Goal: Task Accomplishment & Management: Use online tool/utility

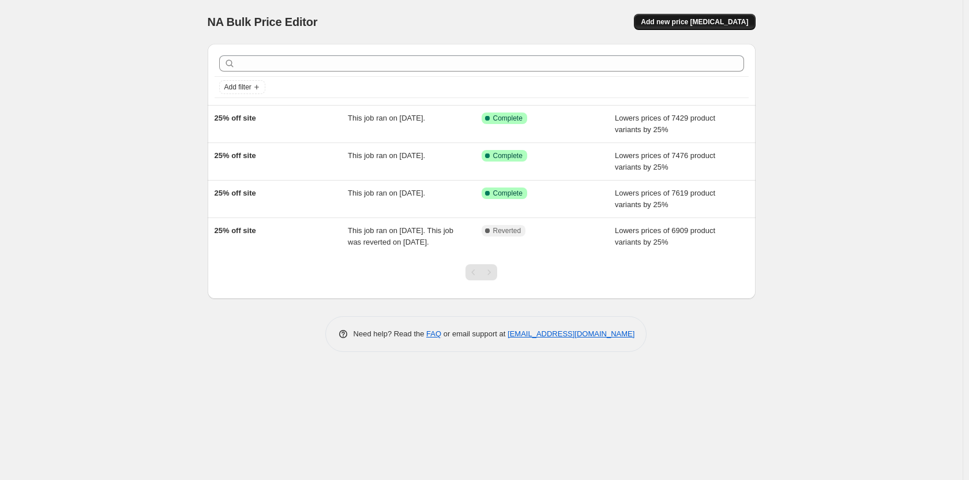
click at [698, 22] on span "Add new price change job" at bounding box center [694, 21] width 107 height 9
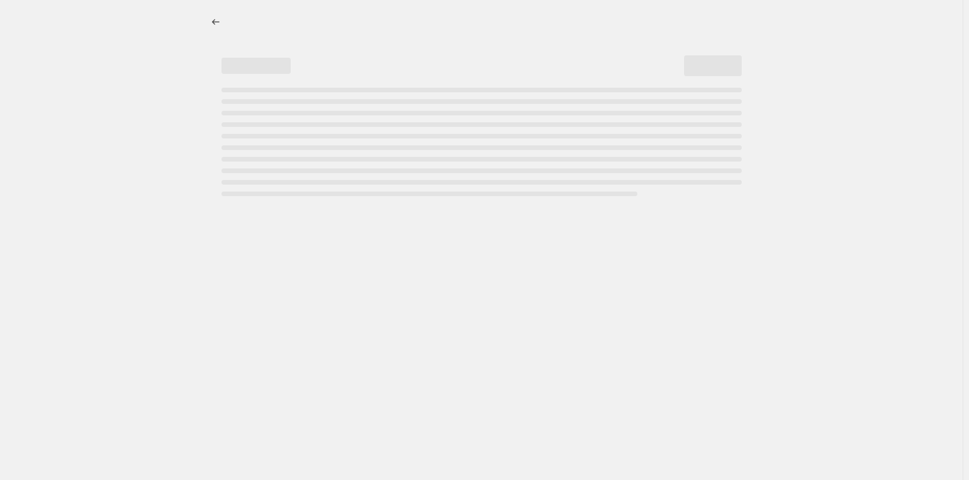
select select "percentage"
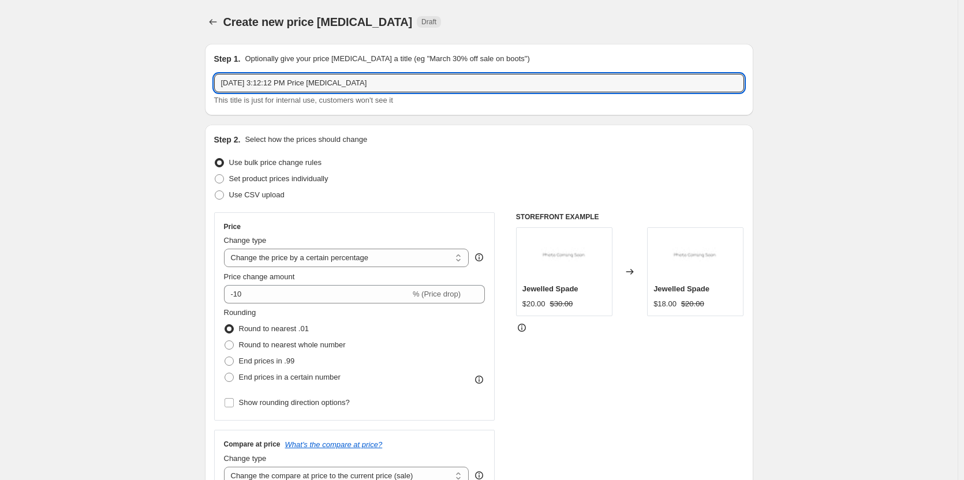
drag, startPoint x: 440, startPoint y: 87, endPoint x: 164, endPoint y: 92, distance: 275.9
type input "25% off entire site"
click at [329, 290] on input "-10" at bounding box center [317, 294] width 186 height 18
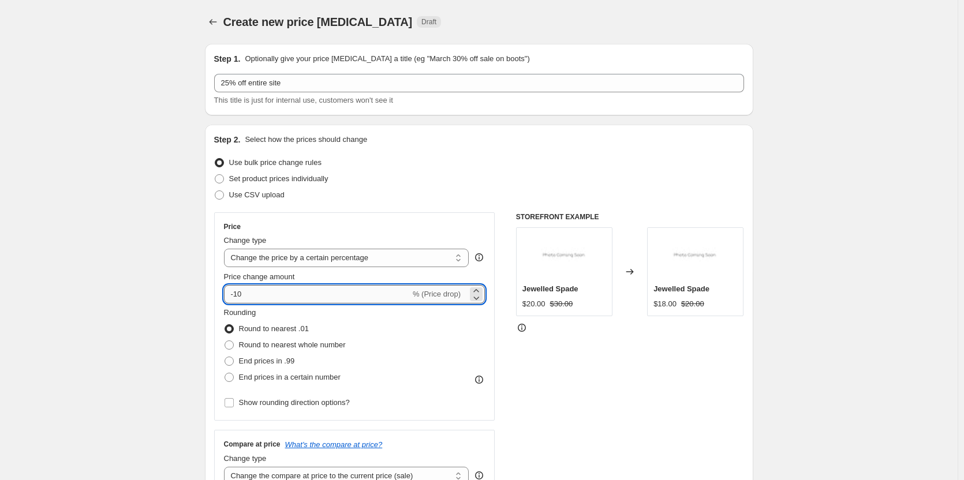
type input "-1"
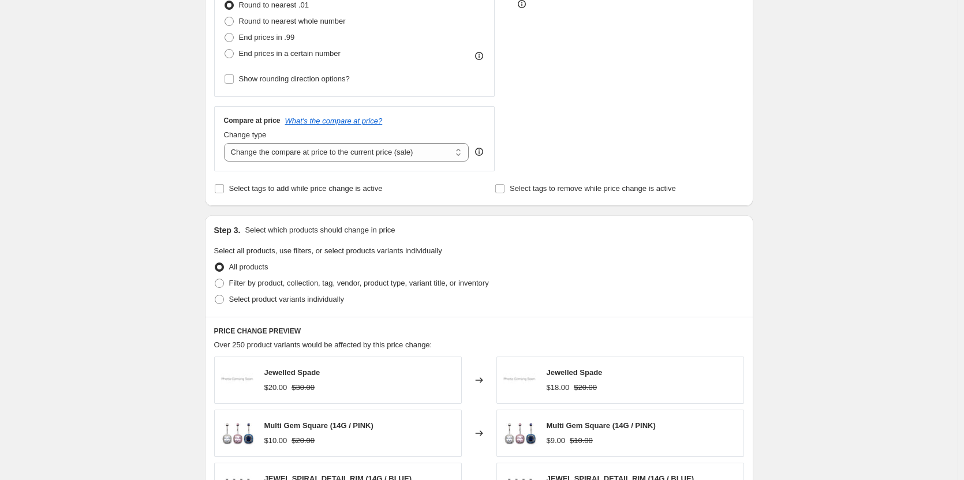
scroll to position [289, 0]
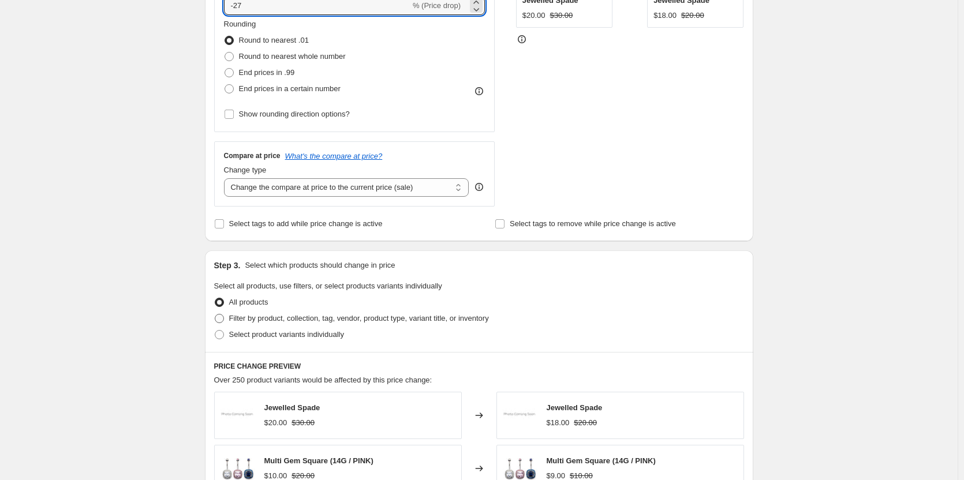
type input "-27"
click at [257, 320] on span "Filter by product, collection, tag, vendor, product type, variant title, or inv…" at bounding box center [359, 318] width 260 height 9
click at [215, 314] on input "Filter by product, collection, tag, vendor, product type, variant title, or inv…" at bounding box center [215, 314] width 1 height 1
radio input "true"
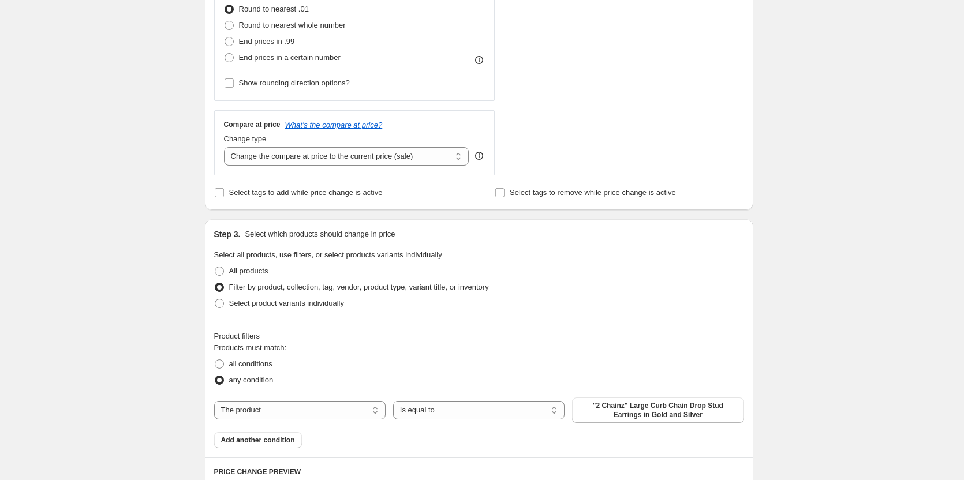
scroll to position [346, 0]
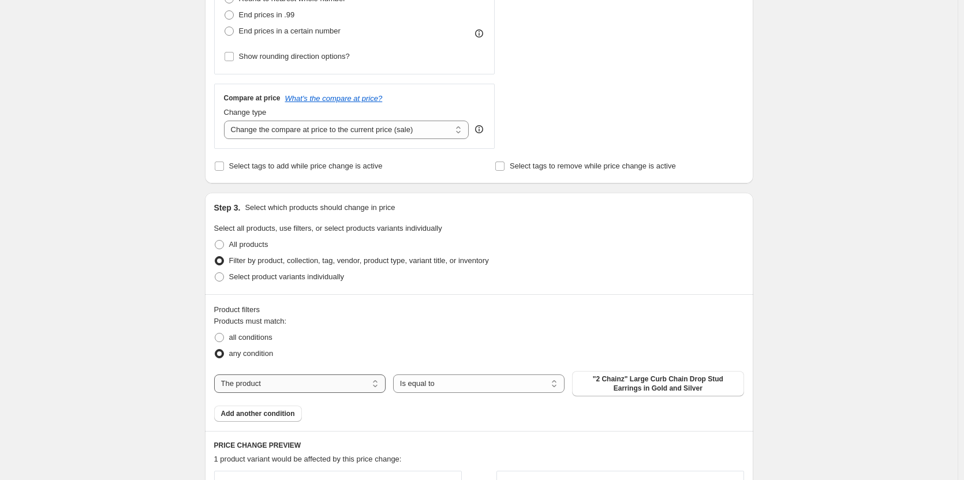
click at [380, 382] on select "The product The product's collection The product's tag The product's vendor The…" at bounding box center [299, 383] width 171 height 18
select select "collection"
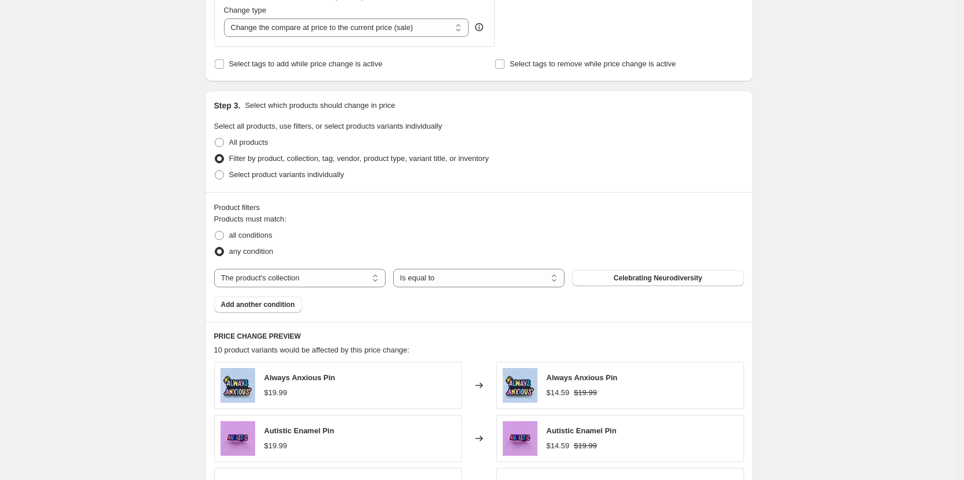
scroll to position [462, 0]
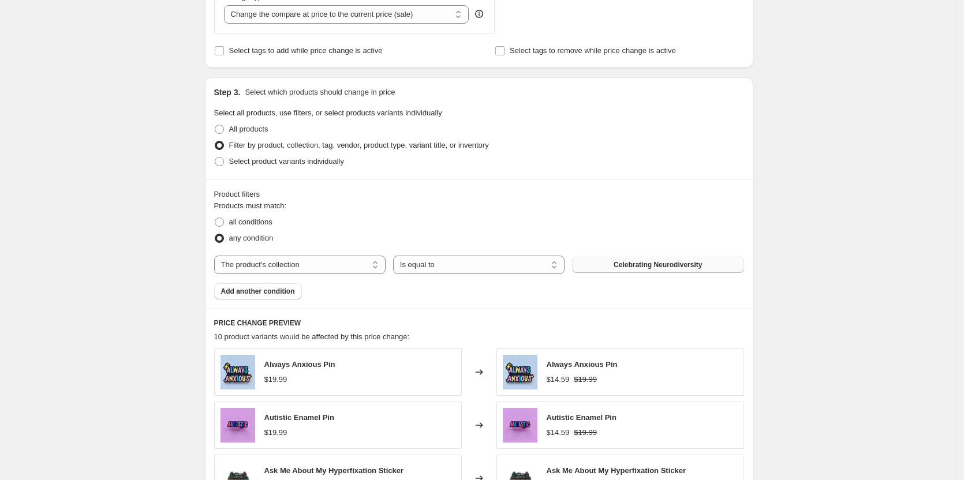
click at [646, 262] on span "Celebrating Neurodiversity" at bounding box center [657, 264] width 88 height 9
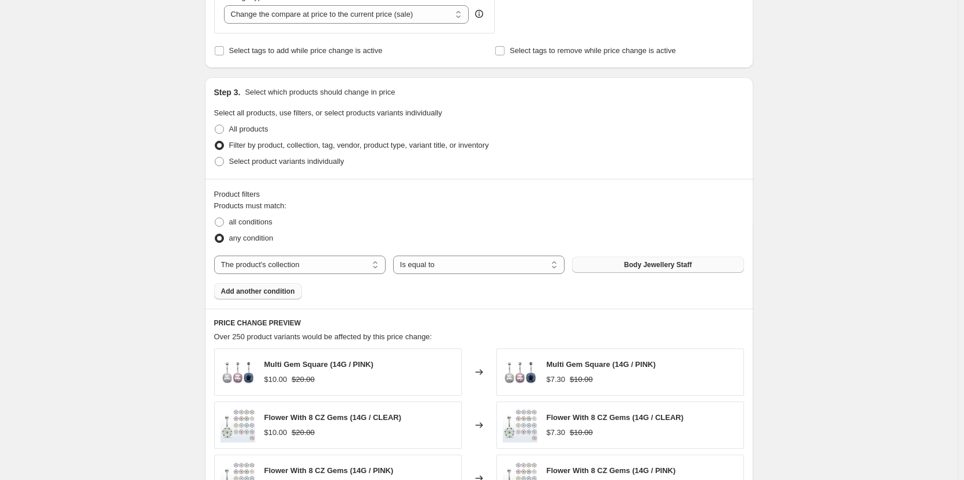
click at [282, 297] on button "Add another condition" at bounding box center [258, 291] width 88 height 16
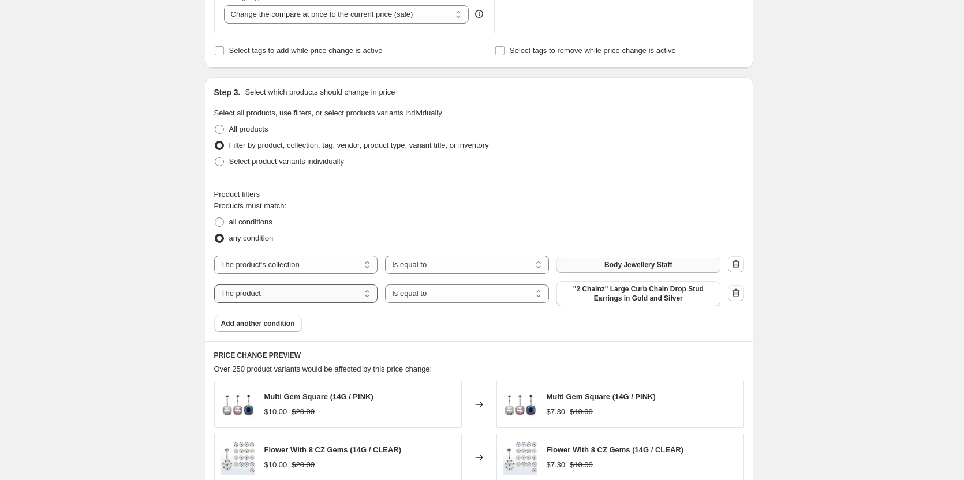
click at [314, 300] on select "The product The product's collection The product's tag The product's vendor The…" at bounding box center [296, 293] width 164 height 18
select select "collection"
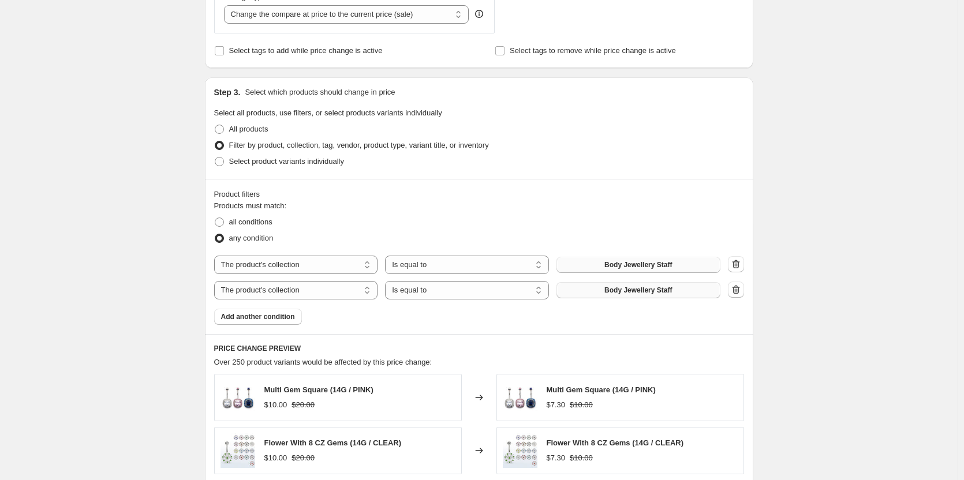
click at [638, 284] on button "Body Jewellery Staff" at bounding box center [638, 290] width 164 height 16
click at [272, 318] on span "Add another condition" at bounding box center [258, 316] width 74 height 9
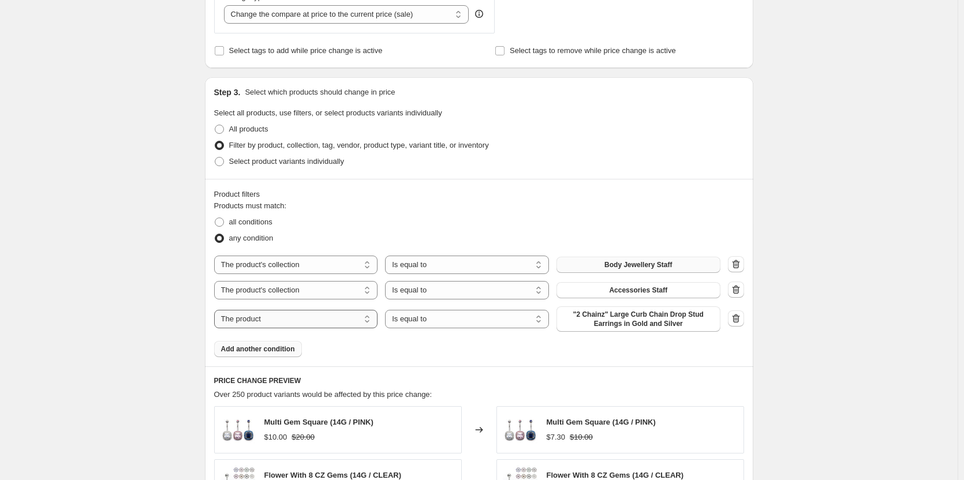
click at [299, 318] on select "The product The product's collection The product's tag The product's vendor The…" at bounding box center [296, 319] width 164 height 18
select select "collection"
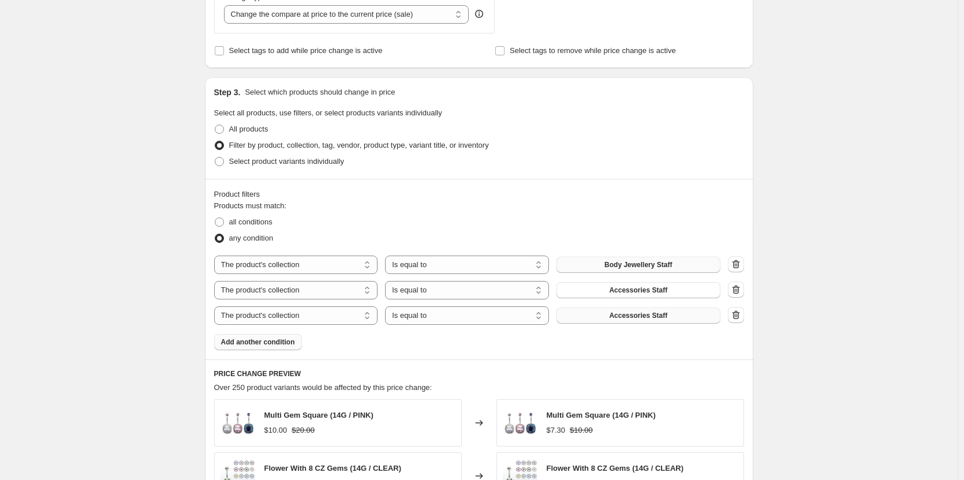
click at [617, 319] on span "Accessories Staff" at bounding box center [638, 315] width 58 height 9
click at [320, 312] on select "The product The product's collection The product's tag The product's vendor The…" at bounding box center [296, 315] width 164 height 18
drag, startPoint x: 320, startPoint y: 312, endPoint x: 338, endPoint y: 319, distance: 19.2
click at [320, 312] on select "The product The product's collection The product's tag The product's vendor The…" at bounding box center [296, 315] width 164 height 18
click at [625, 315] on span "Accessories Staff" at bounding box center [638, 315] width 58 height 9
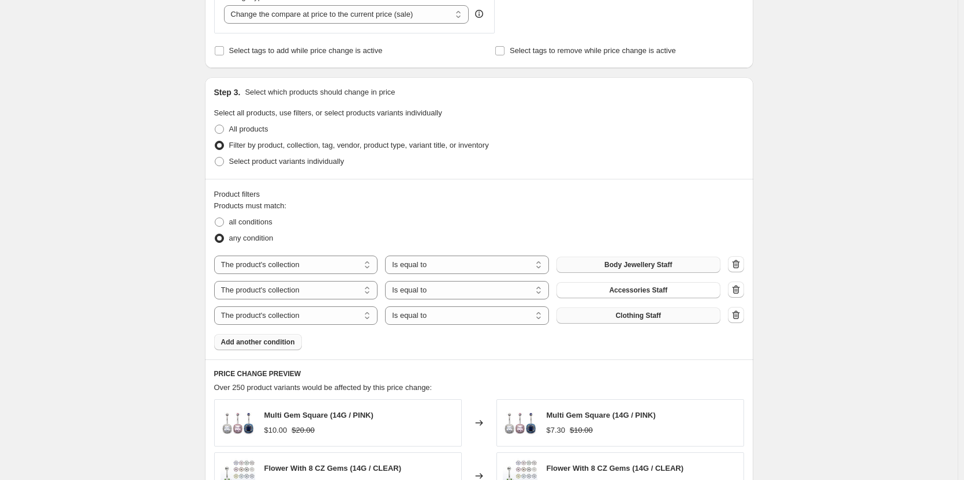
click at [269, 339] on span "Add another condition" at bounding box center [258, 342] width 74 height 9
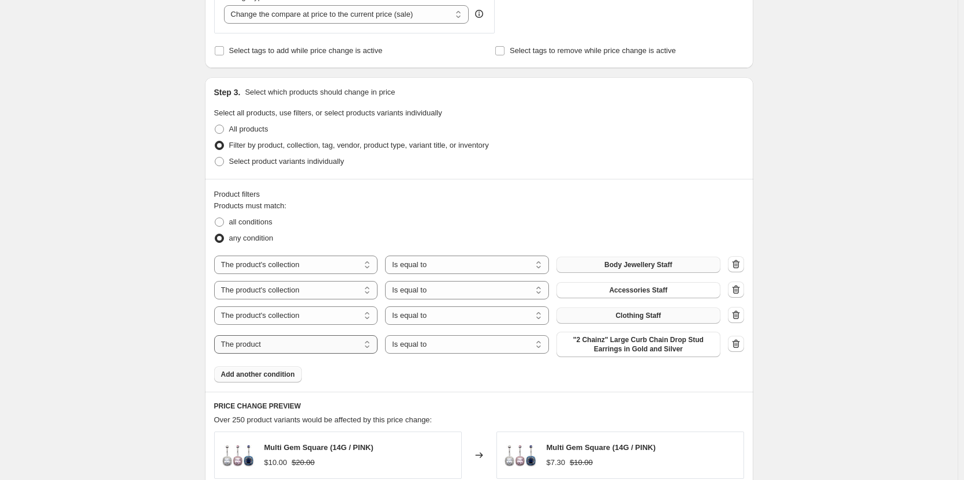
click at [371, 348] on select "The product The product's collection The product's tag The product's vendor The…" at bounding box center [296, 344] width 164 height 18
select select "collection"
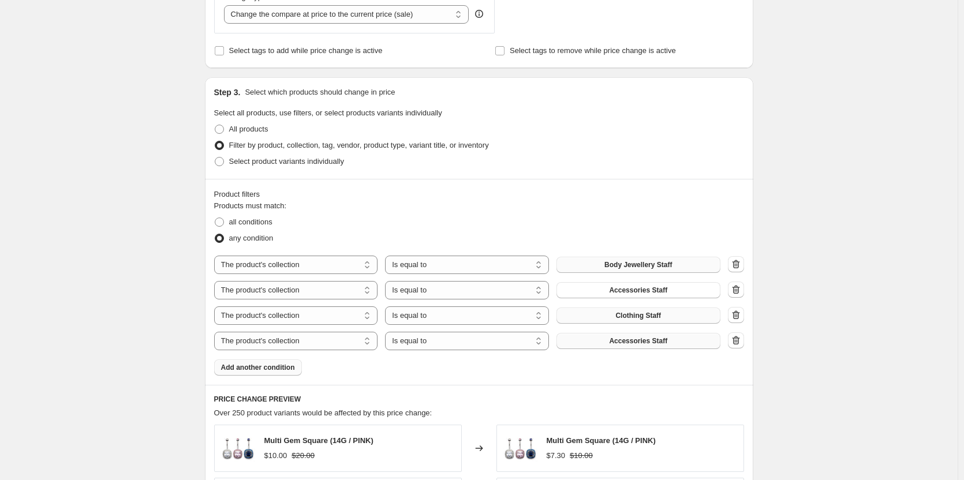
click at [612, 342] on button "Accessories Staff" at bounding box center [638, 341] width 164 height 16
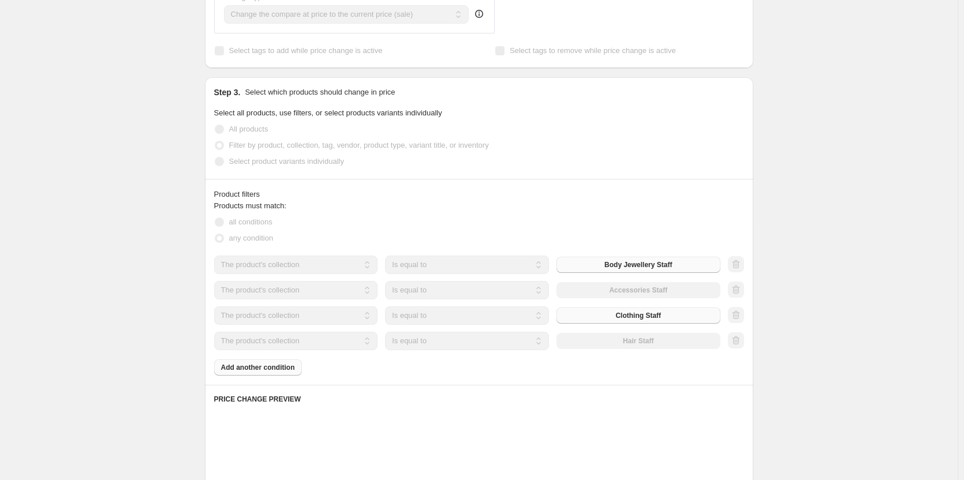
click at [289, 369] on div "Products must match: all conditions any condition The product The product's col…" at bounding box center [479, 287] width 530 height 175
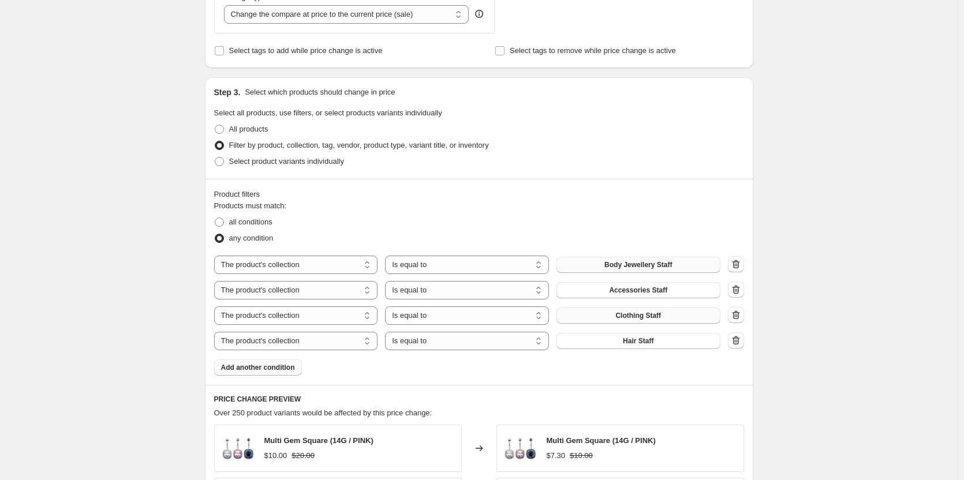
click at [289, 370] on span "Add another condition" at bounding box center [258, 367] width 74 height 9
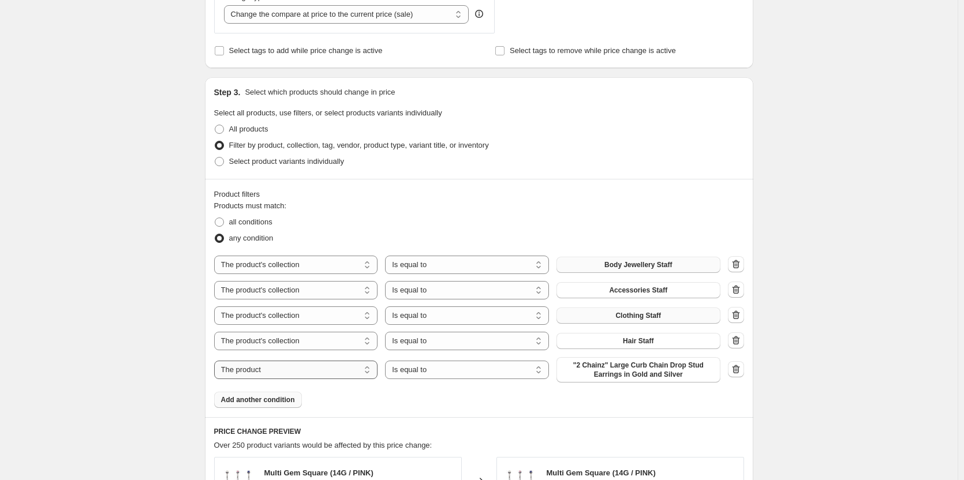
click at [366, 370] on select "The product The product's collection The product's tag The product's vendor The…" at bounding box center [296, 370] width 164 height 18
select select "collection"
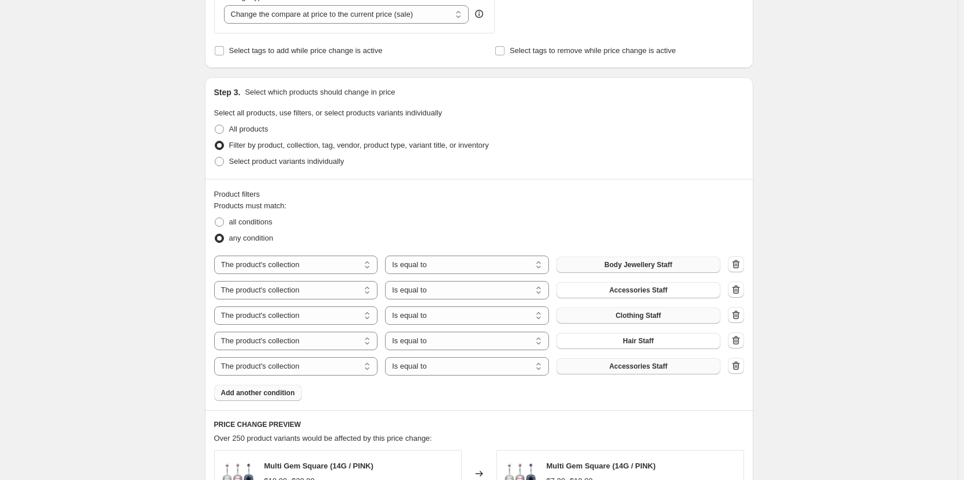
click at [627, 372] on button "Accessories Staff" at bounding box center [638, 366] width 164 height 16
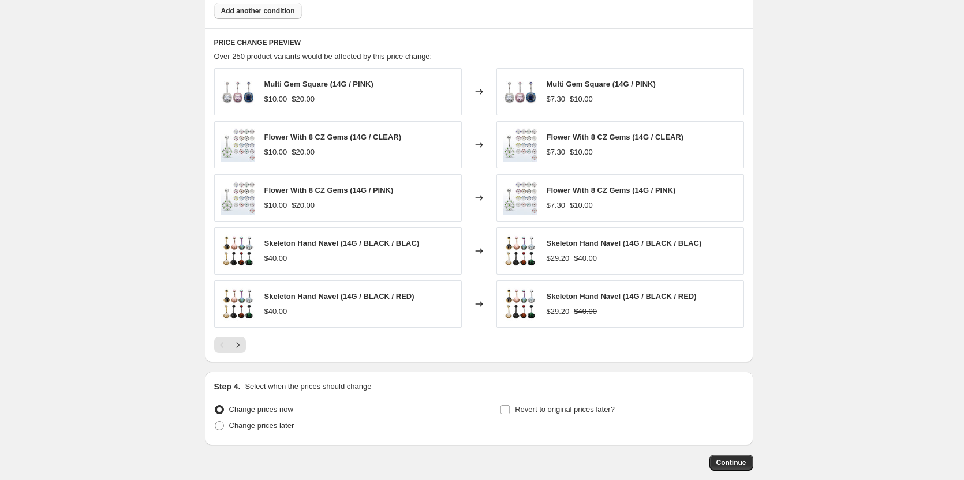
scroll to position [905, 0]
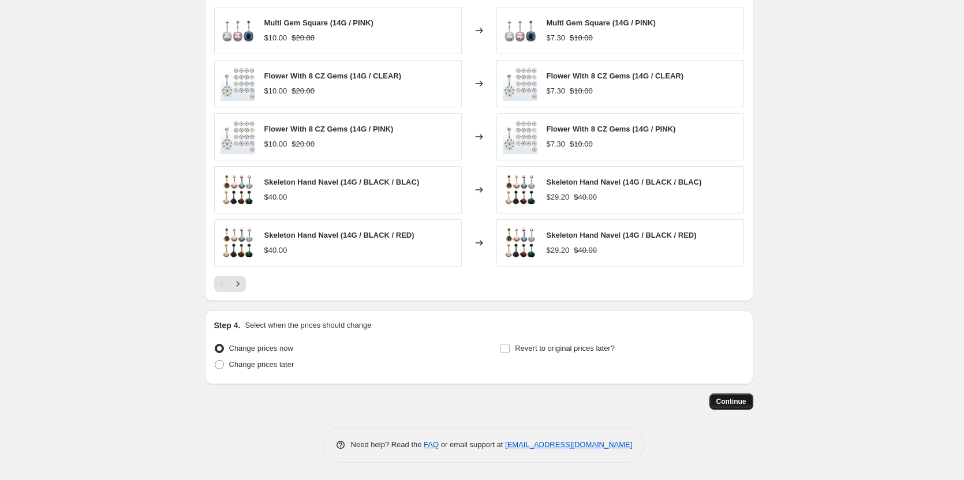
click at [748, 405] on button "Continue" at bounding box center [731, 402] width 44 height 16
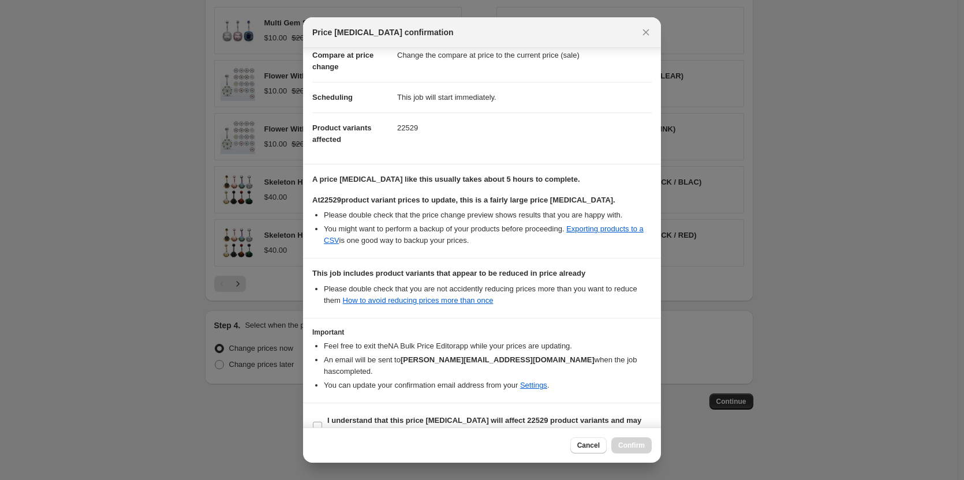
scroll to position [69, 0]
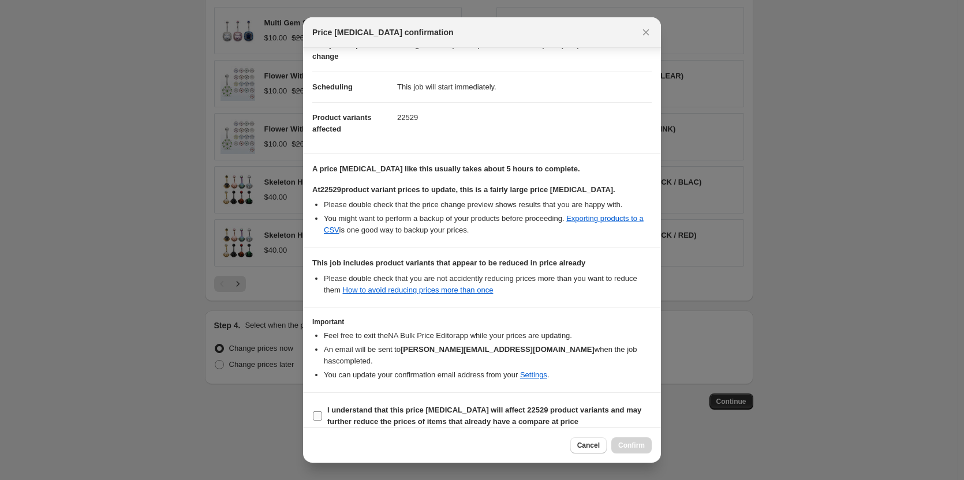
click at [322, 411] on span ":r24:" at bounding box center [317, 416] width 10 height 10
click at [322, 411] on input "I understand that this price change job will affect 22529 product variants and …" at bounding box center [317, 415] width 9 height 9
checkbox input "true"
click at [632, 448] on span "Confirm" at bounding box center [631, 445] width 27 height 9
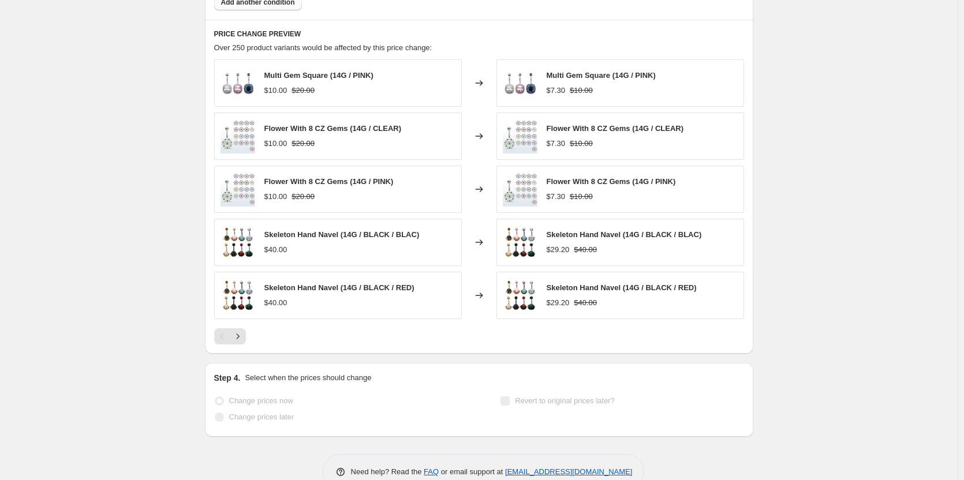
scroll to position [705, 0]
